Goal: Understand site structure: Understand site structure

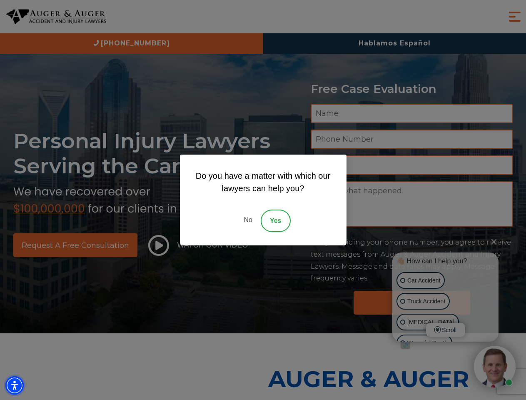
click at [15, 385] on img "Accessibility Menu" at bounding box center [14, 385] width 18 height 18
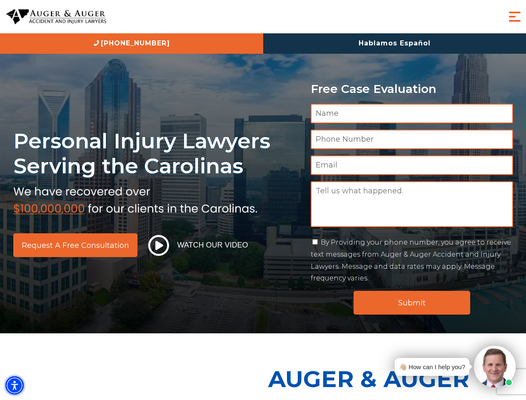
click at [15, 385] on img "Accessibility Menu" at bounding box center [14, 385] width 18 height 18
